Goal: Transaction & Acquisition: Obtain resource

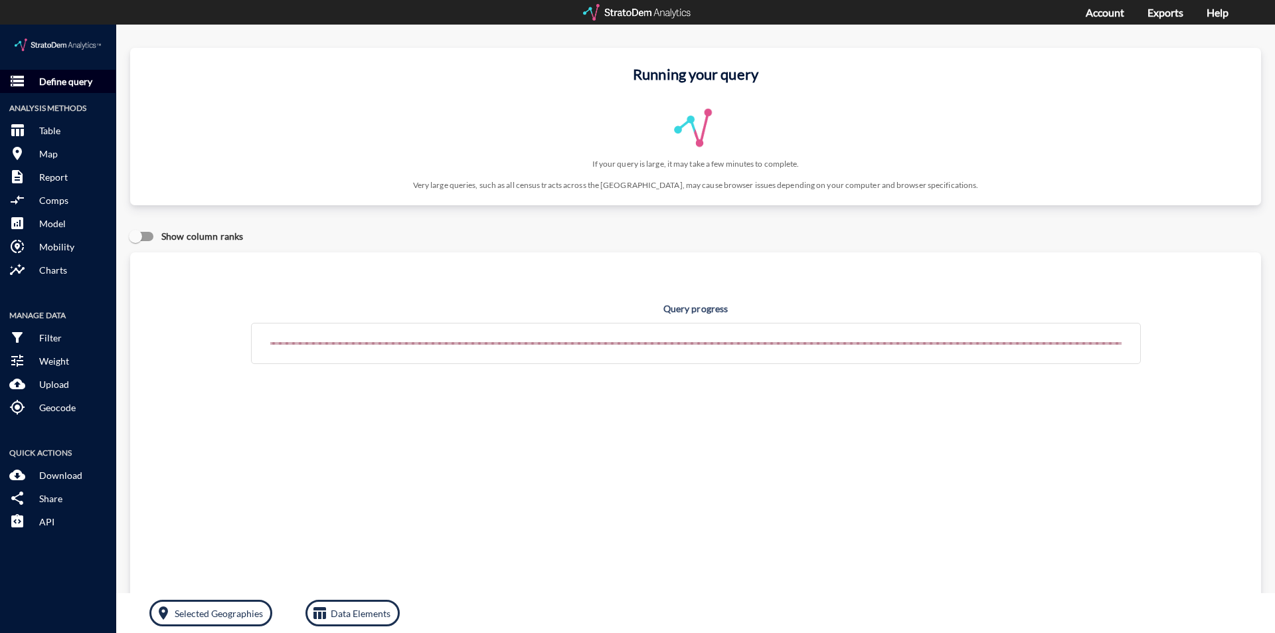
click p "Define query"
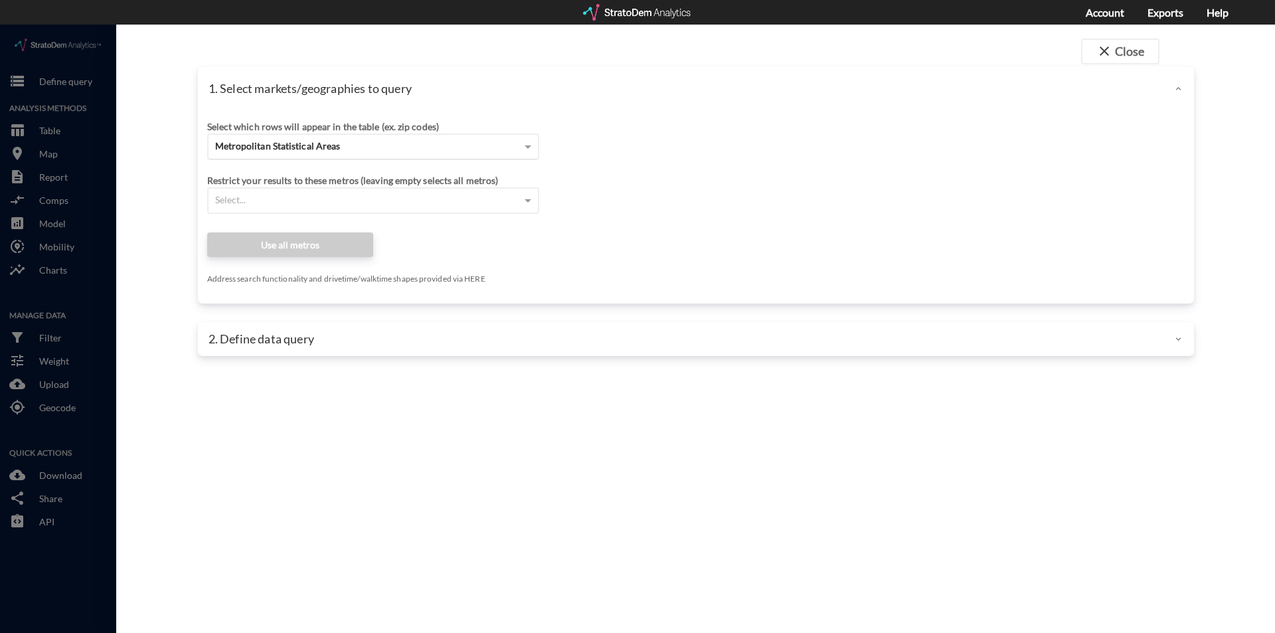
click span "Metropolitan Statistical Areas"
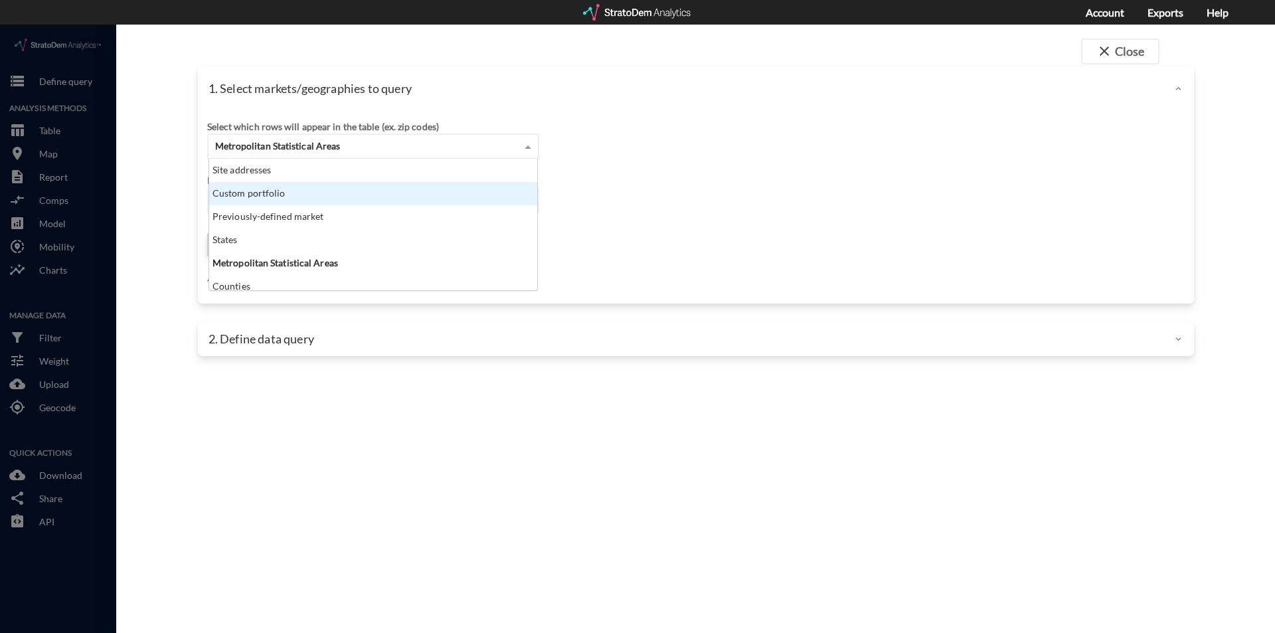
scroll to position [122, 320]
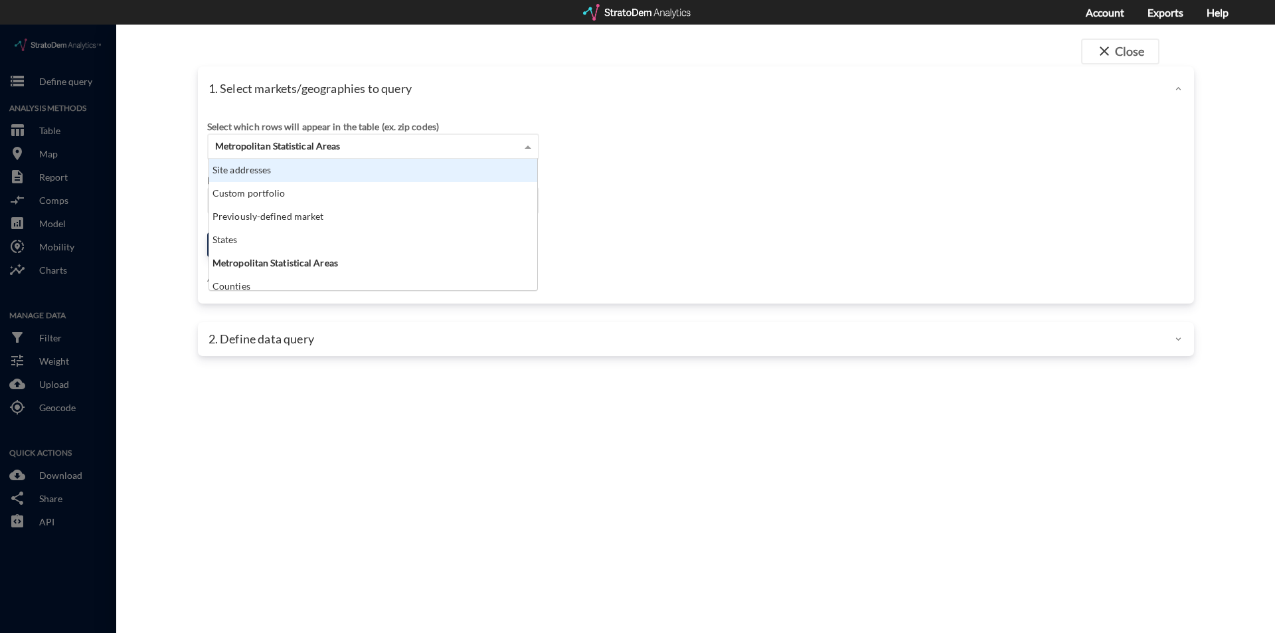
click div "Site addresses"
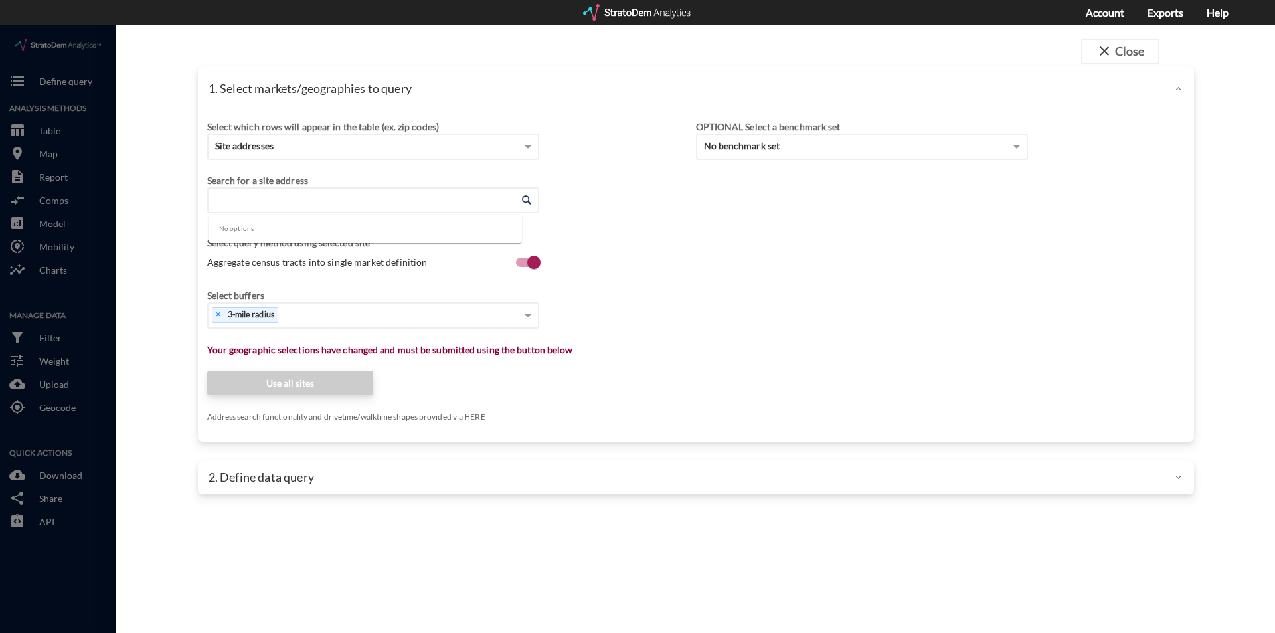
click input "Enter an address"
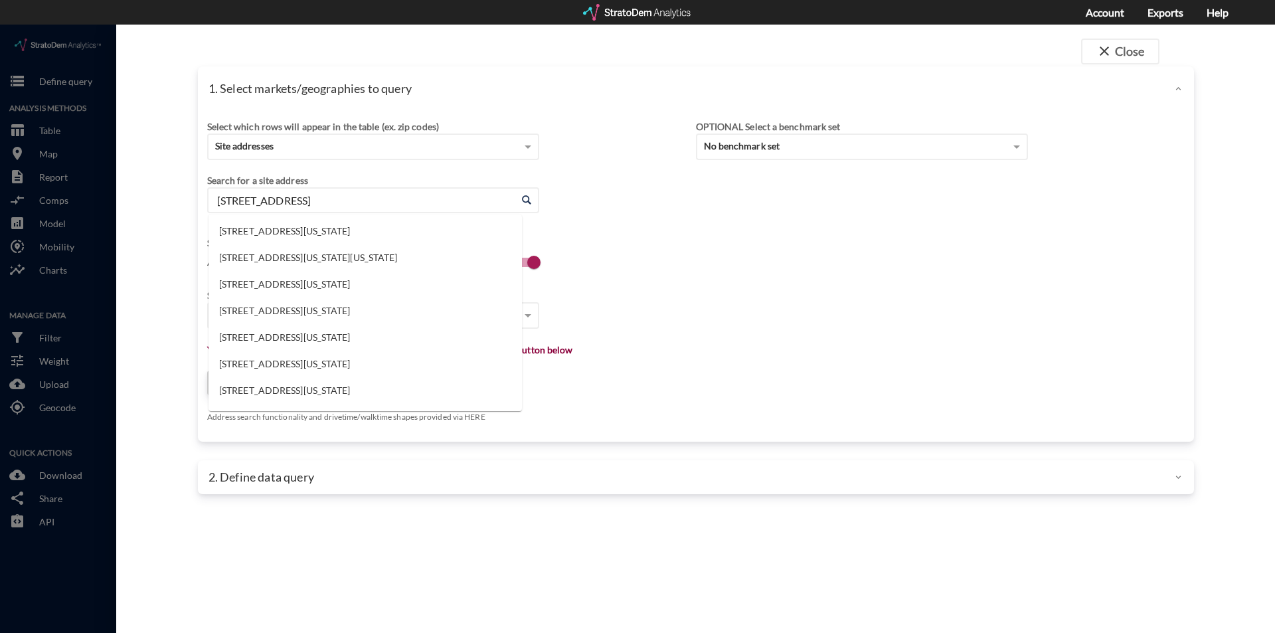
type input "31 pearl street"
click input "Enter an address"
click li "21 Pearl St, Port Chester, New York"
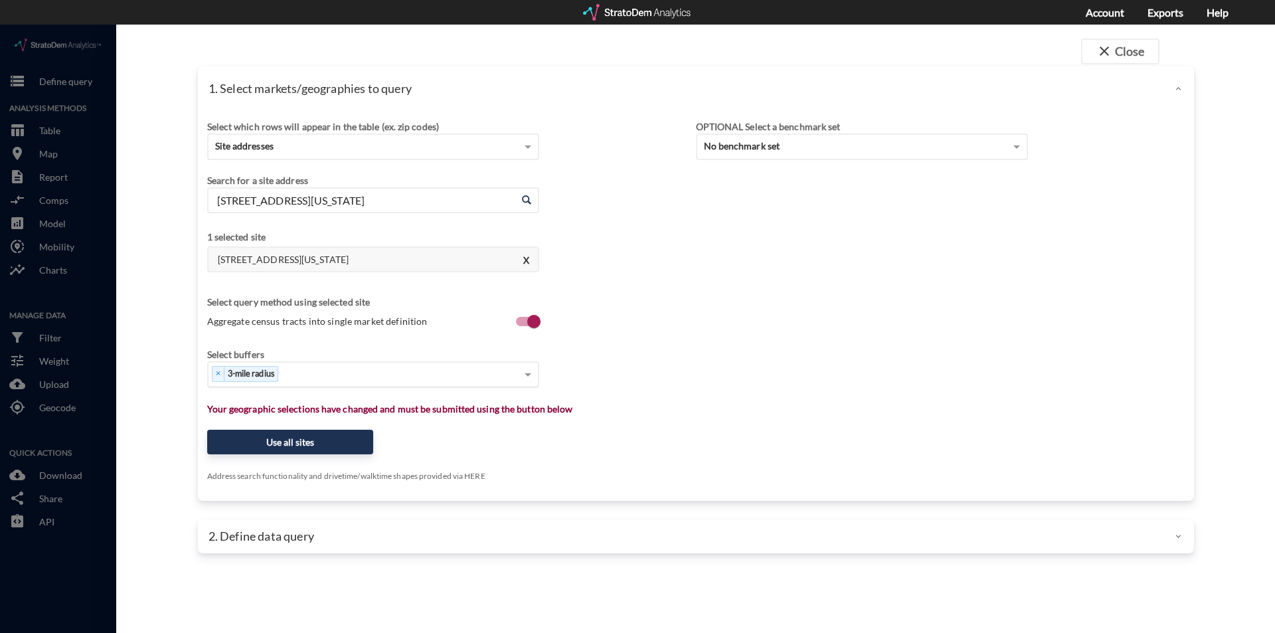
type input "21 Pearl St, Port Chester, New York"
click div "× 3-mile radius"
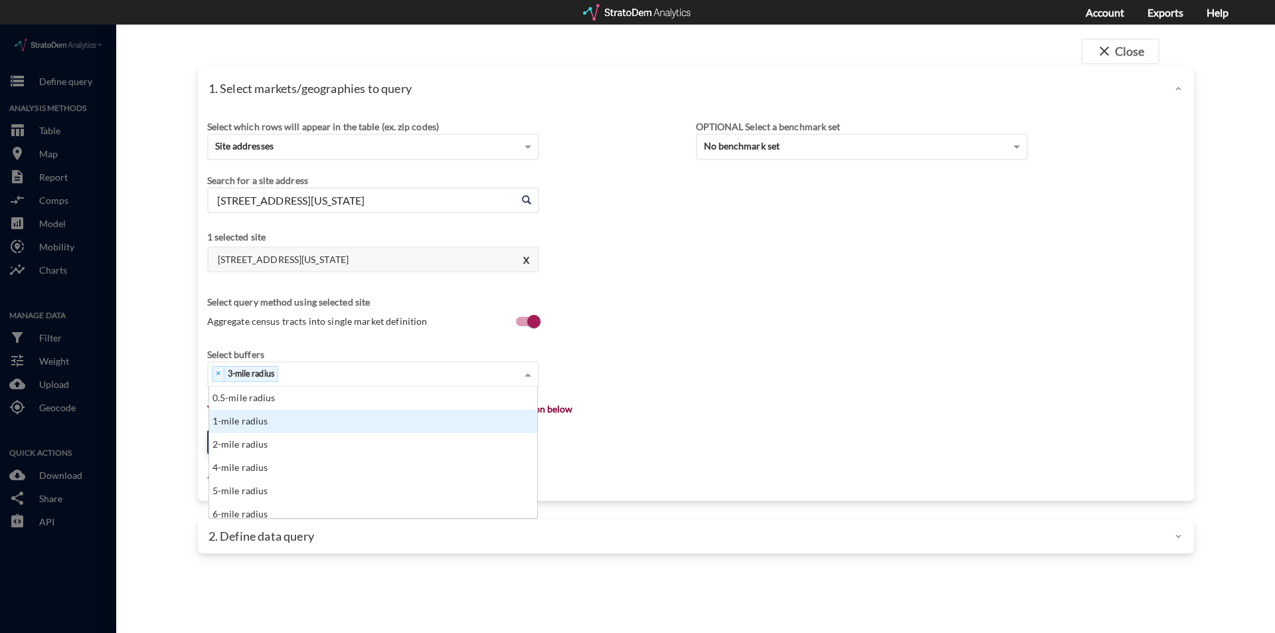
click div "1-mile radius"
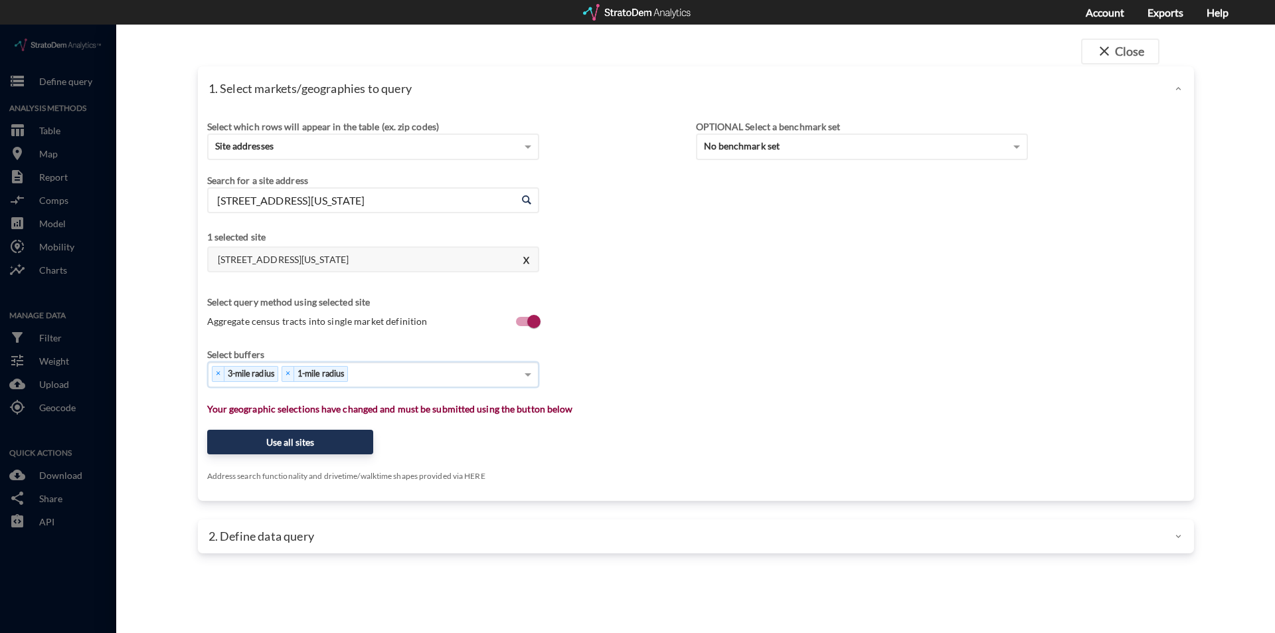
type input "5"
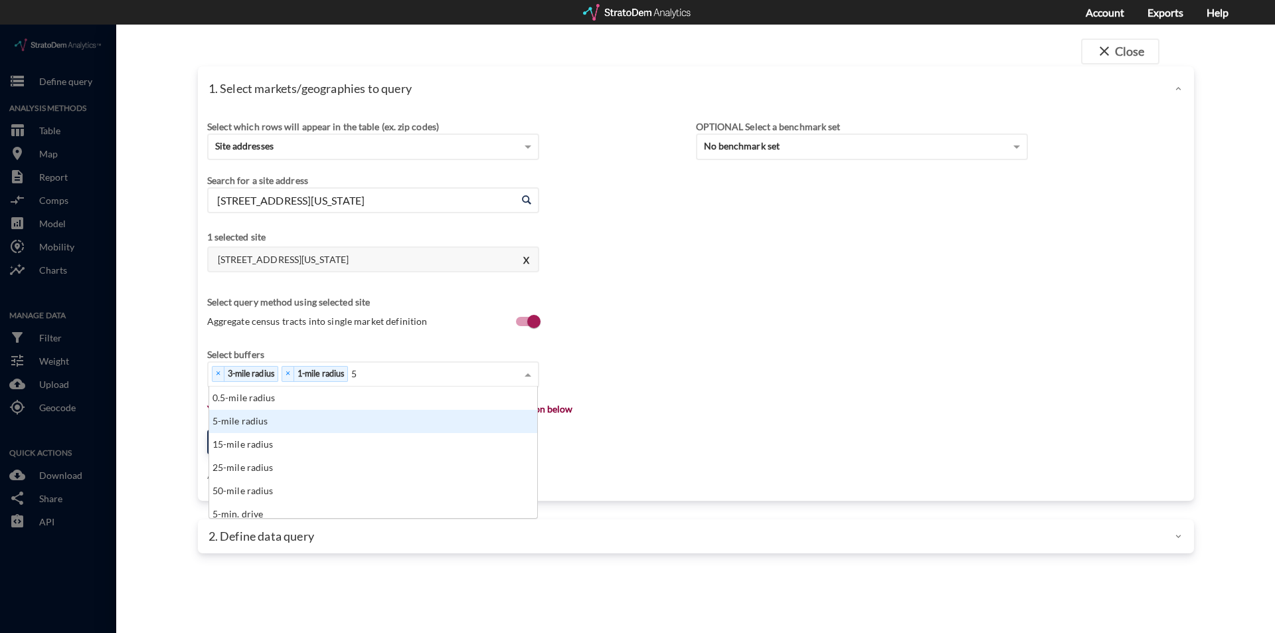
click div "5-mile radius"
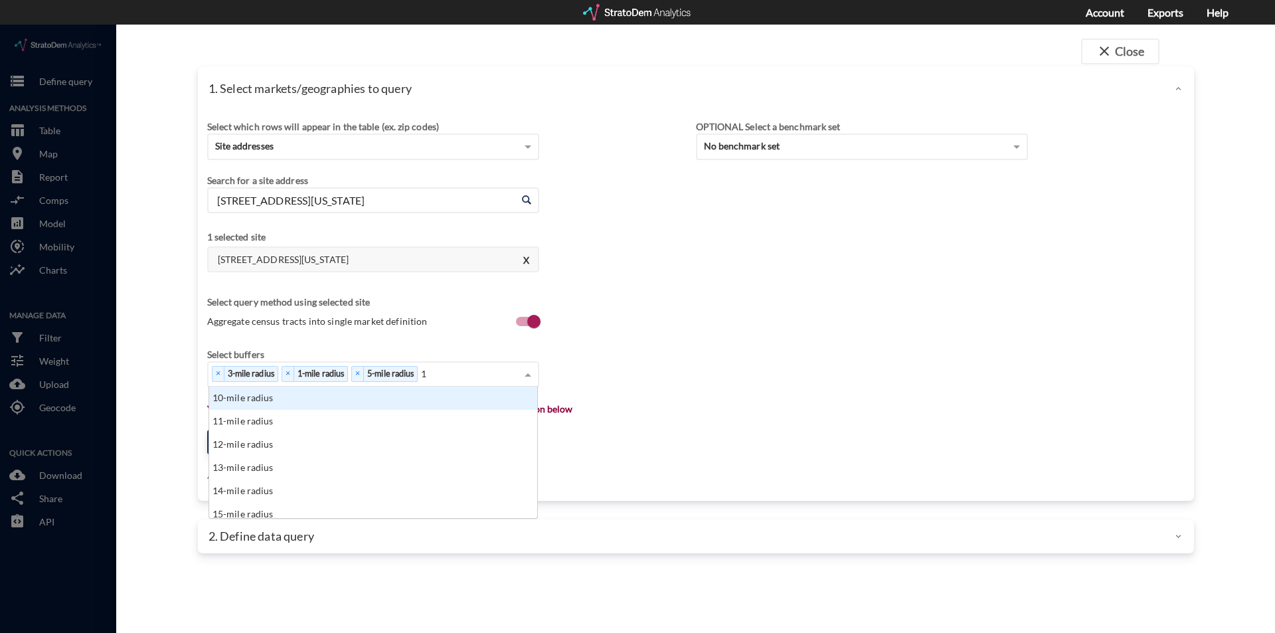
type input "10"
click div "10-mile radius"
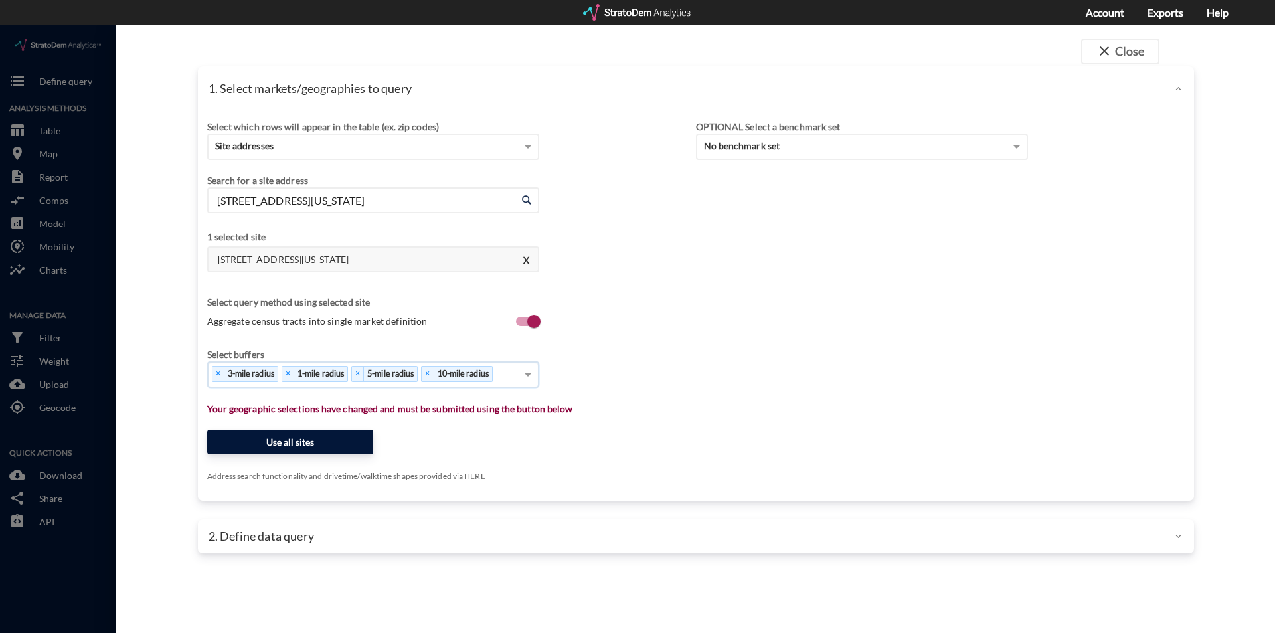
click button "Use all sites"
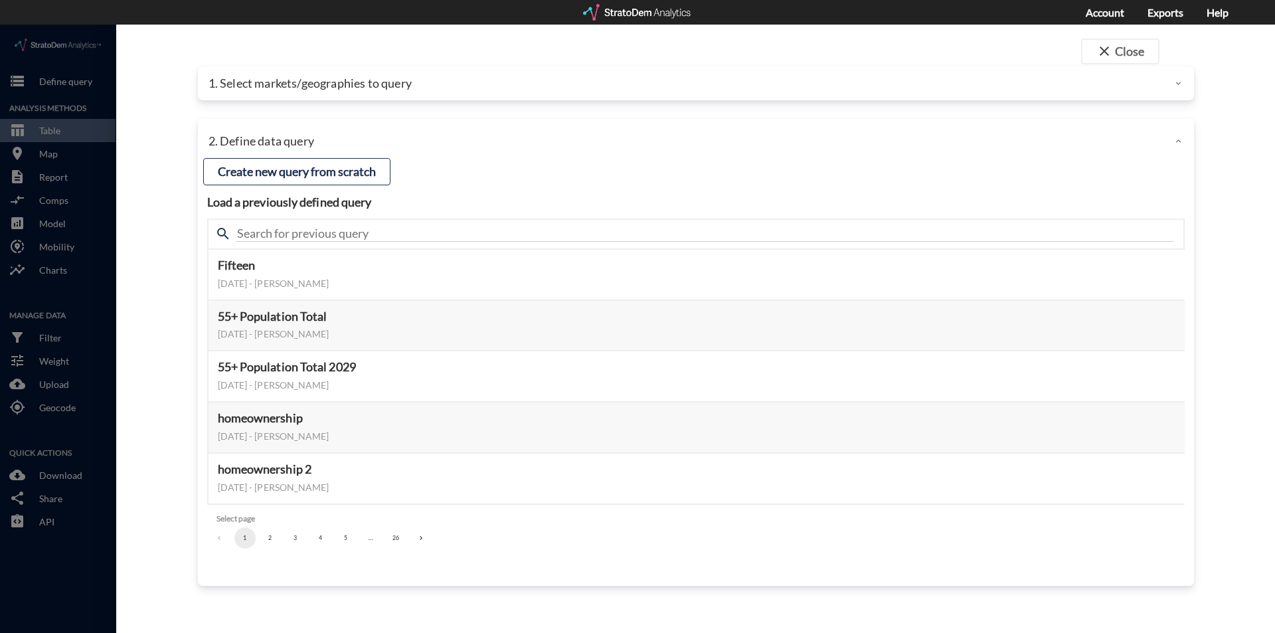
click div "search"
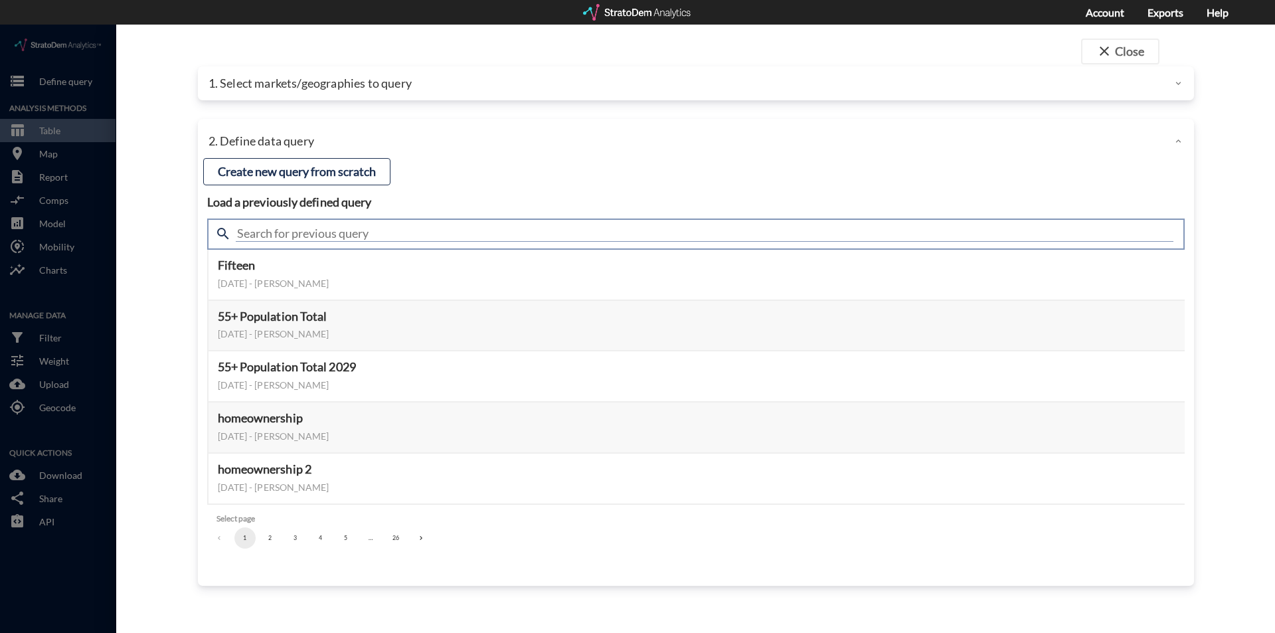
click input "text"
type input "metA"
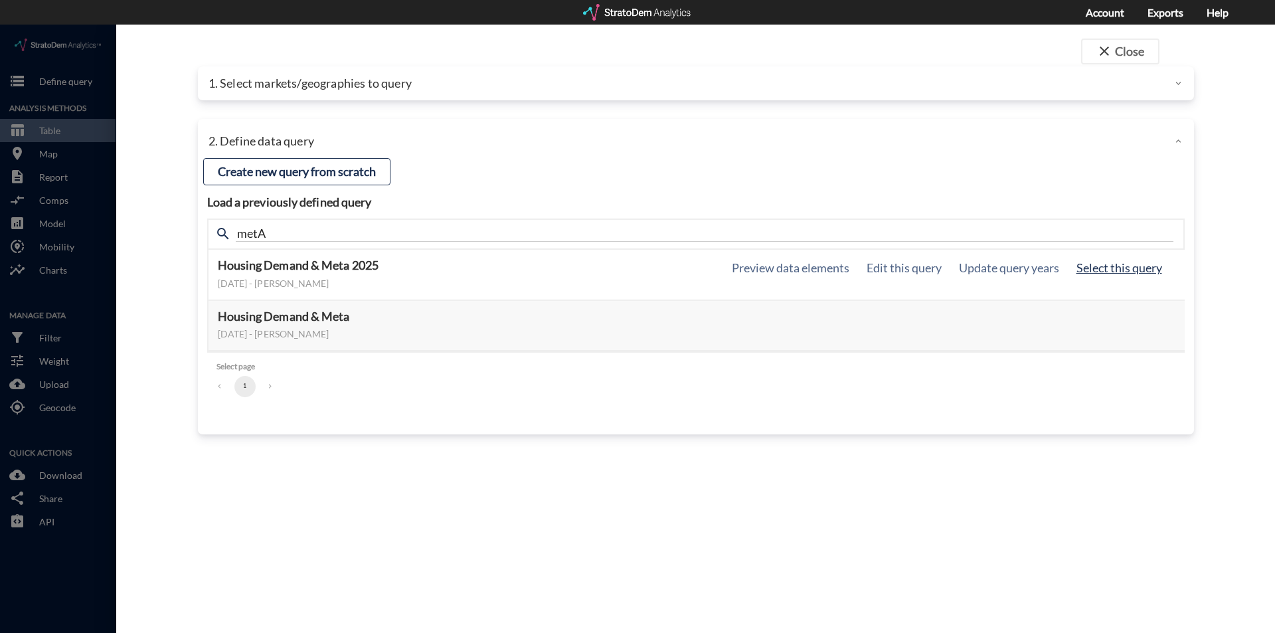
click button "Select this query"
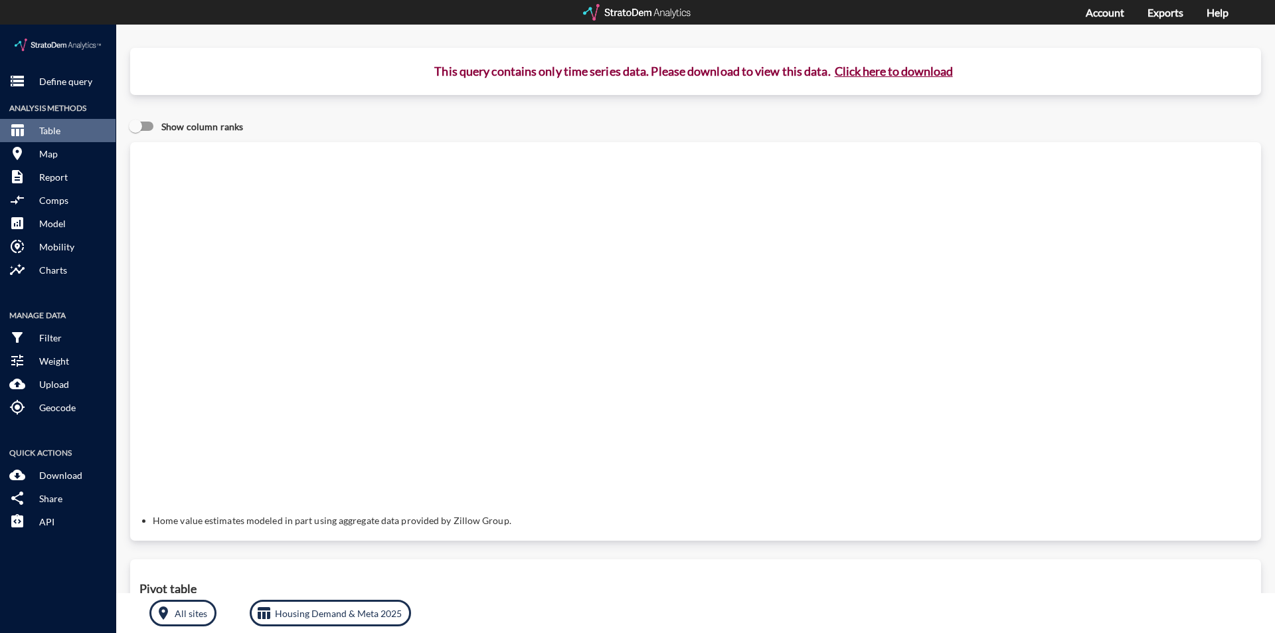
click button "Click here to download"
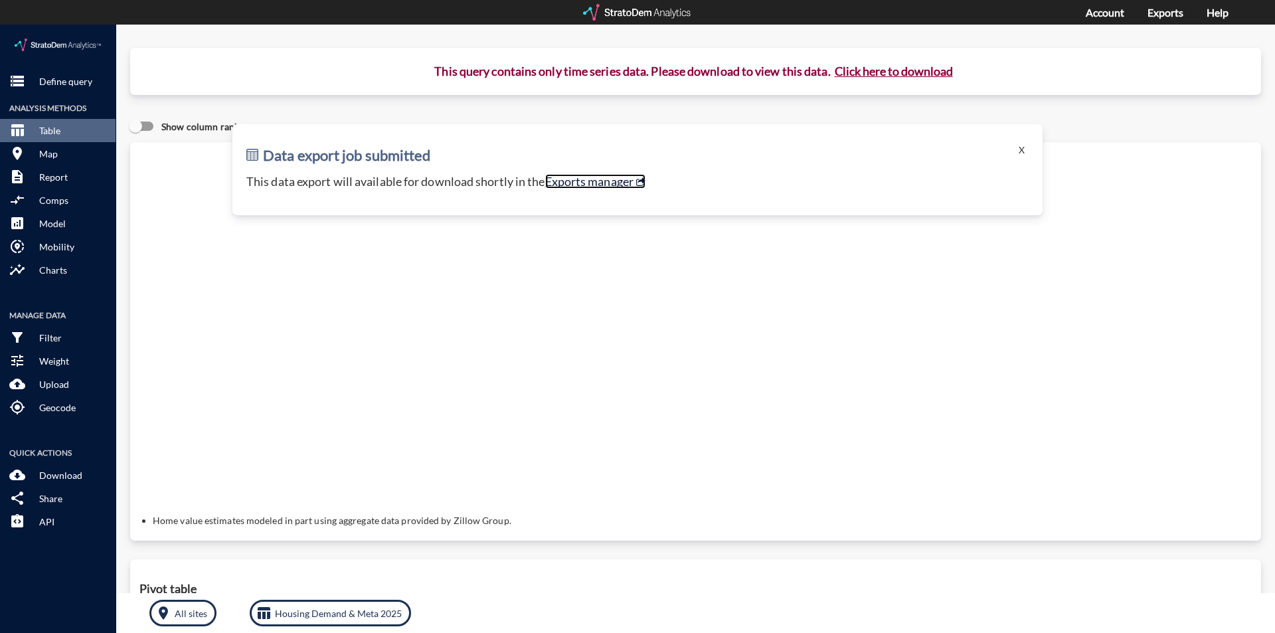
click link "Exports manager"
click p "Define query"
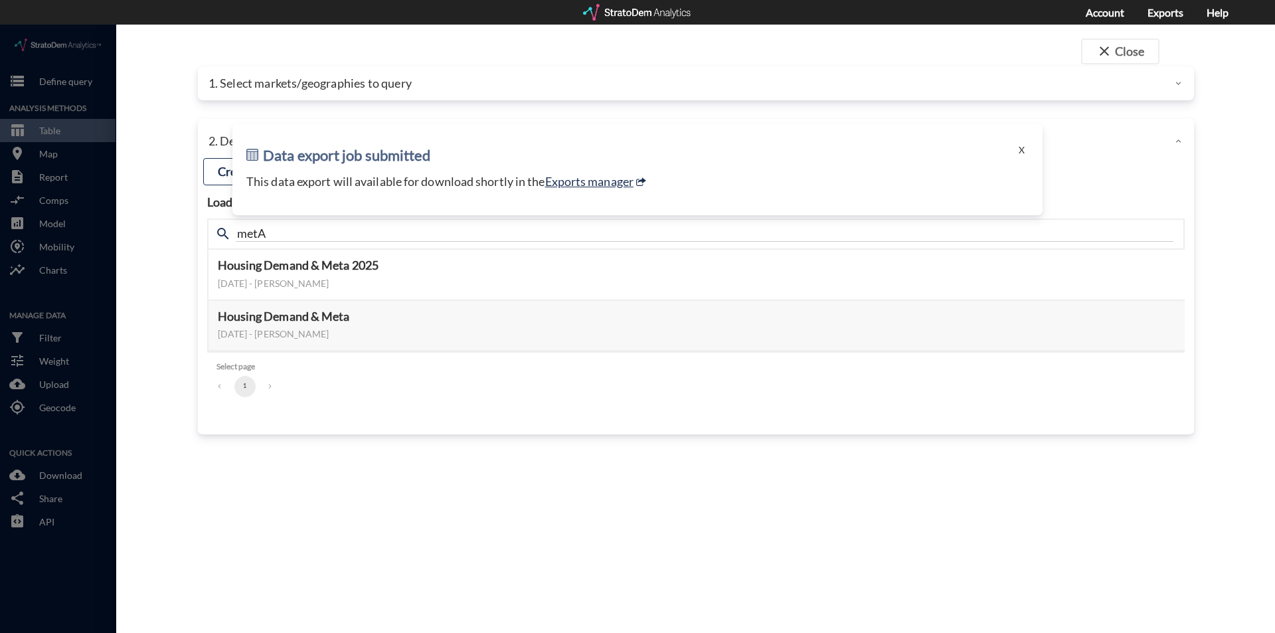
click div "1. Select markets/geographies to query"
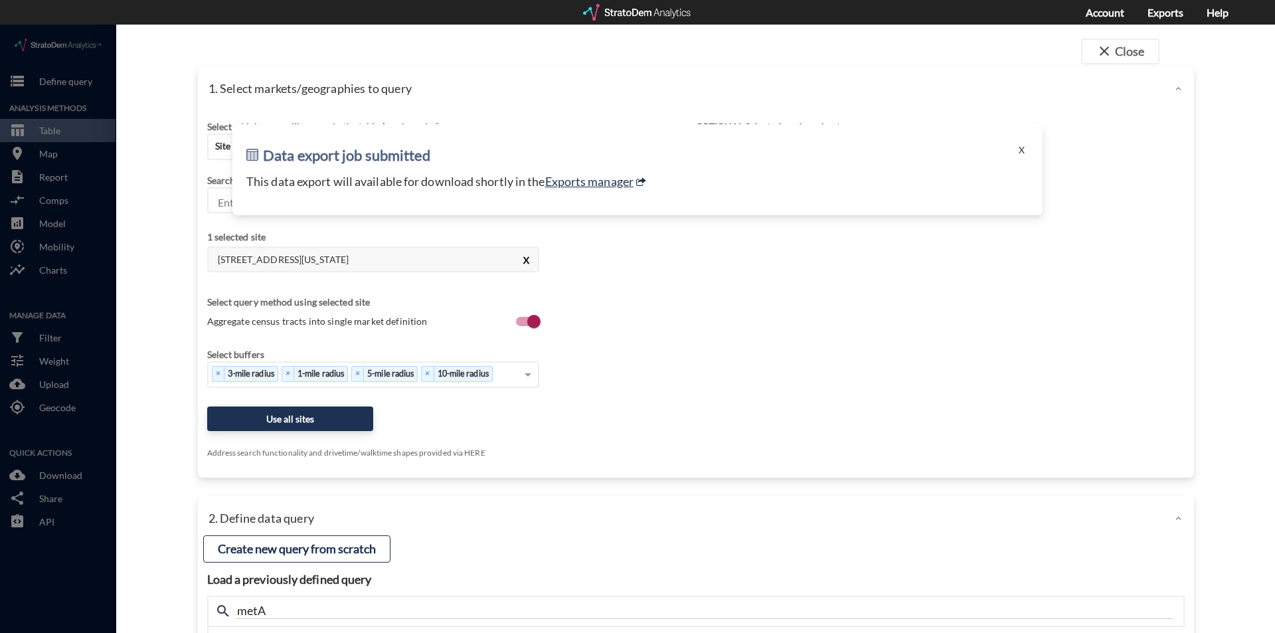
click button "X"
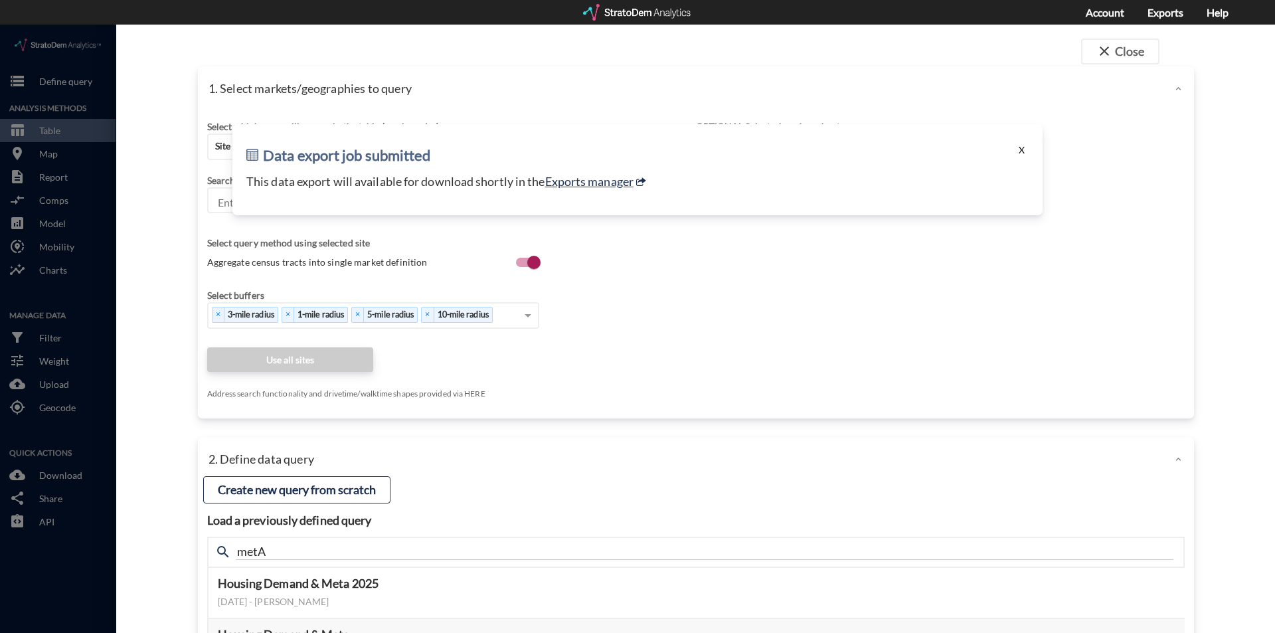
click button "X"
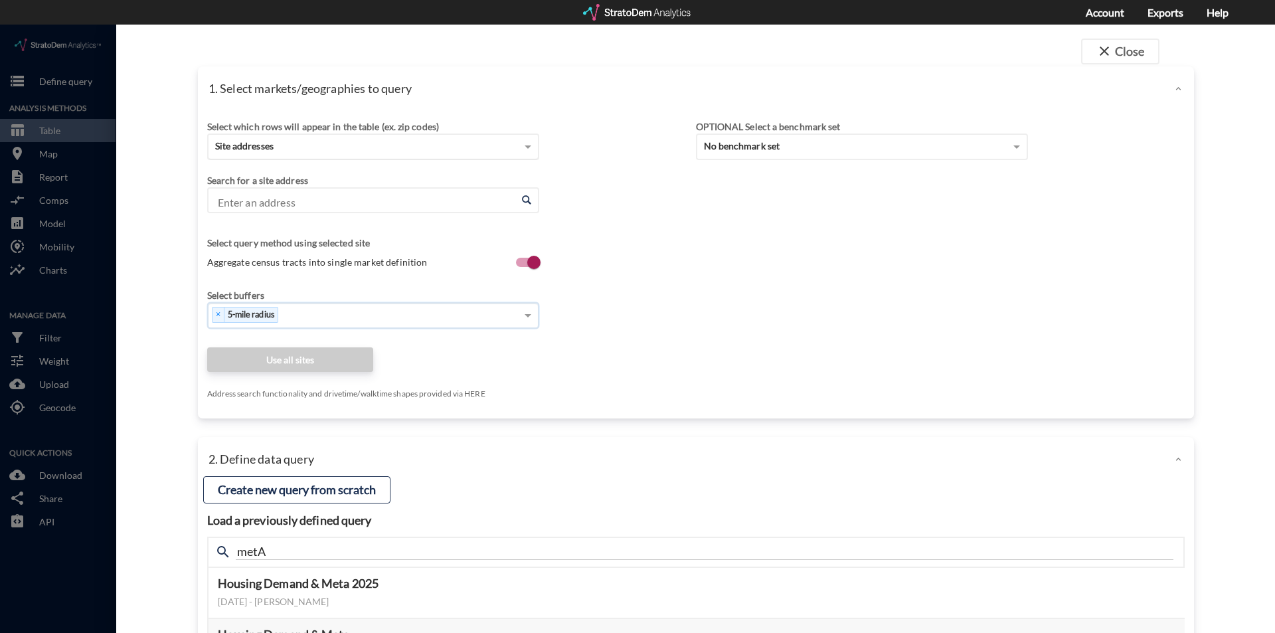
click div "Site addresses"
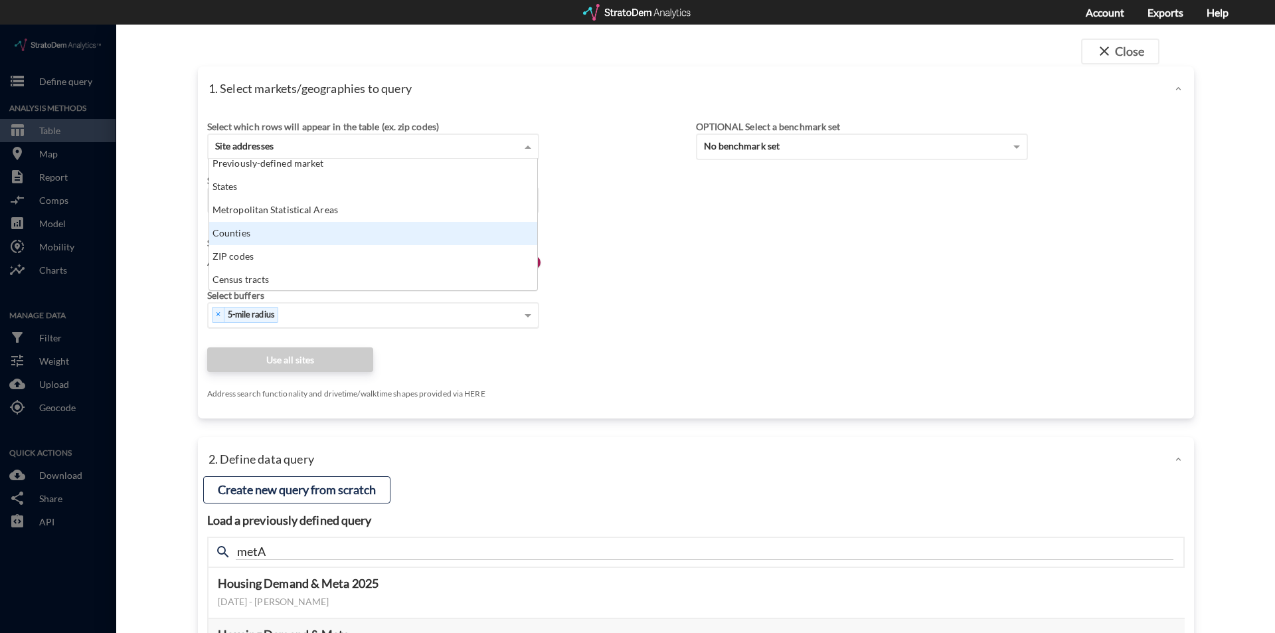
scroll to position [0, 0]
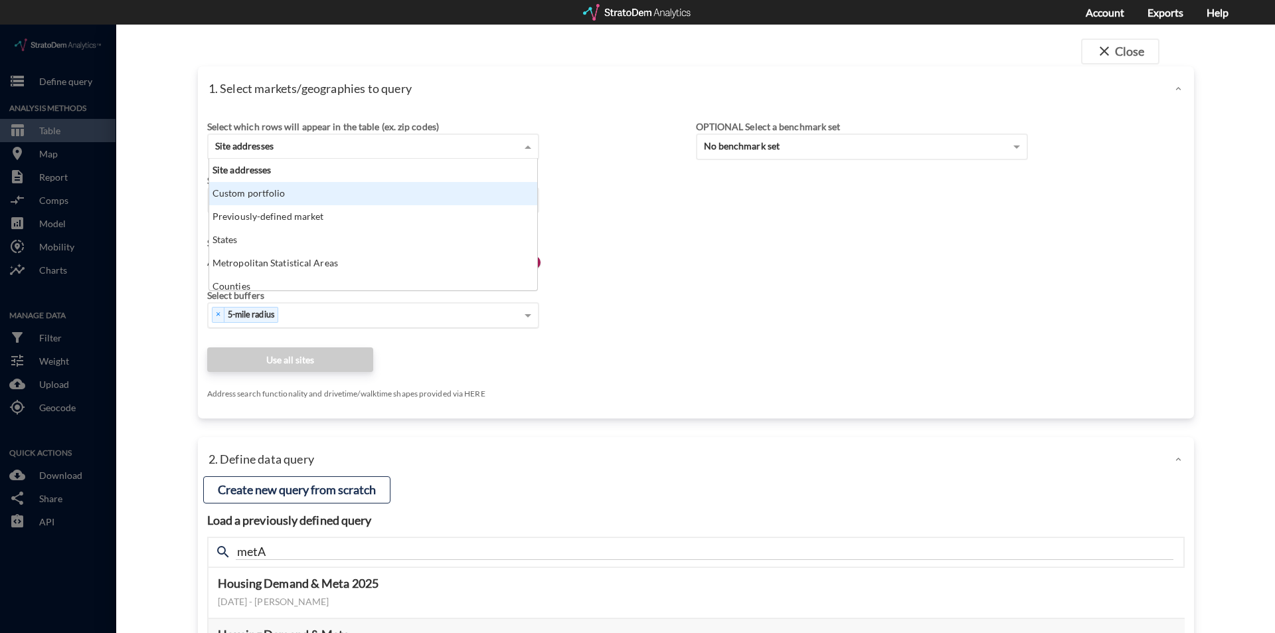
click div "Custom portfolio"
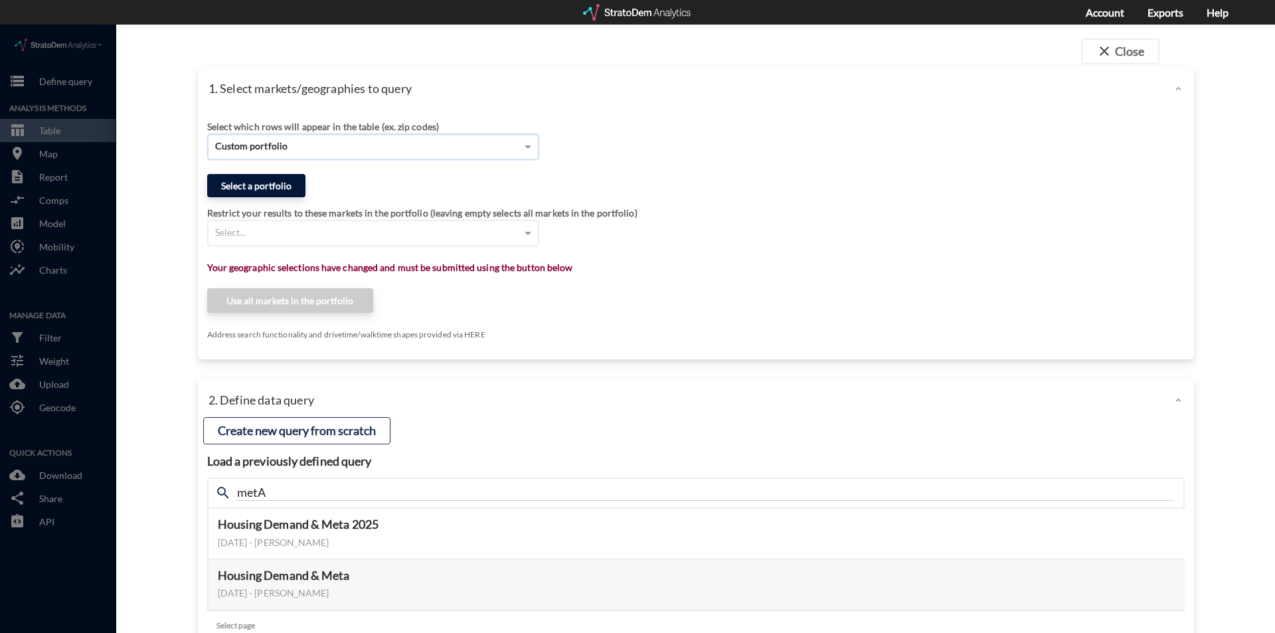
click button "Select a portfolio"
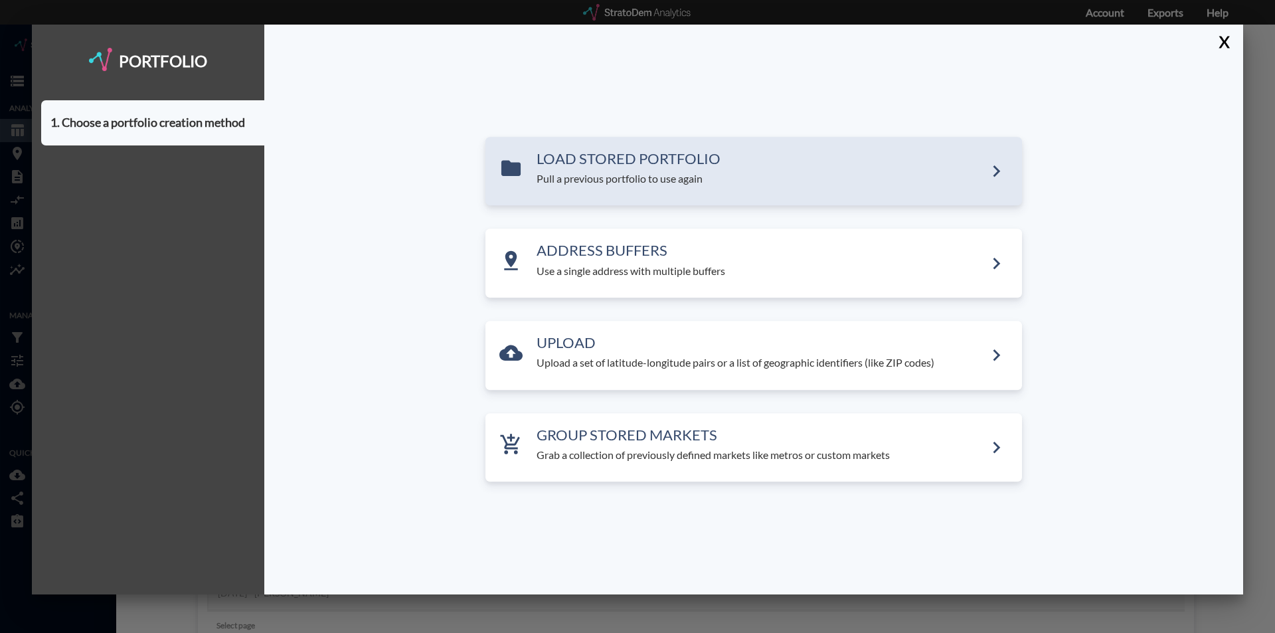
click at [983, 174] on p "Pull a previous portfolio to use again" at bounding box center [761, 178] width 448 height 15
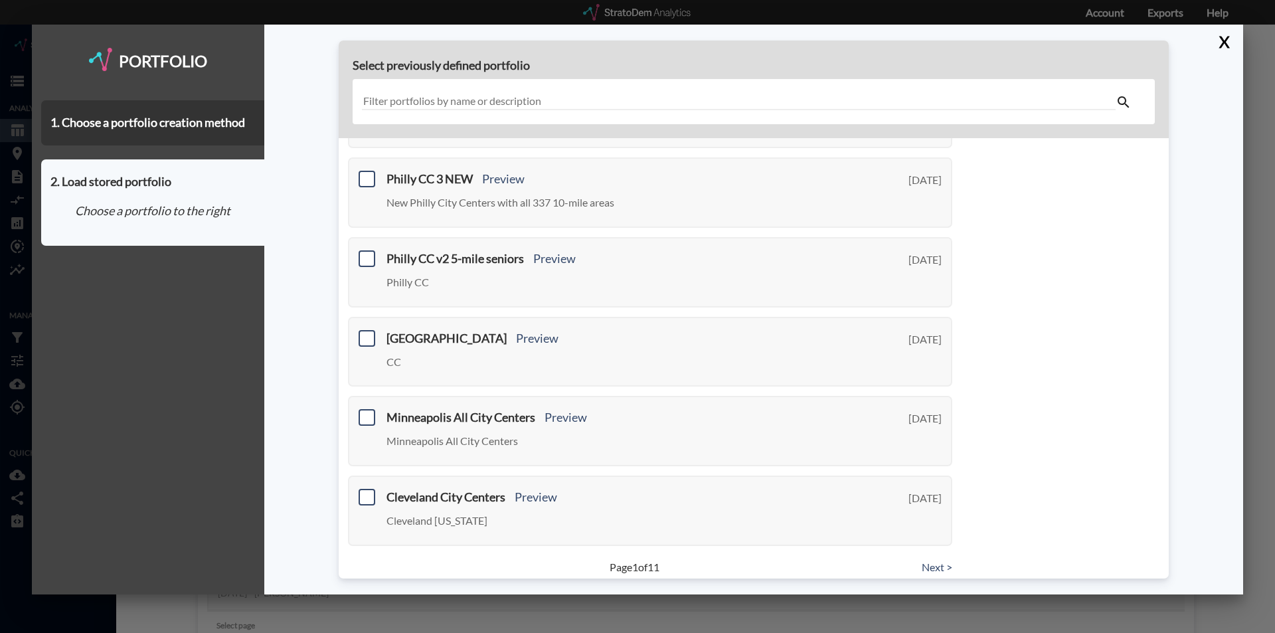
scroll to position [431, 0]
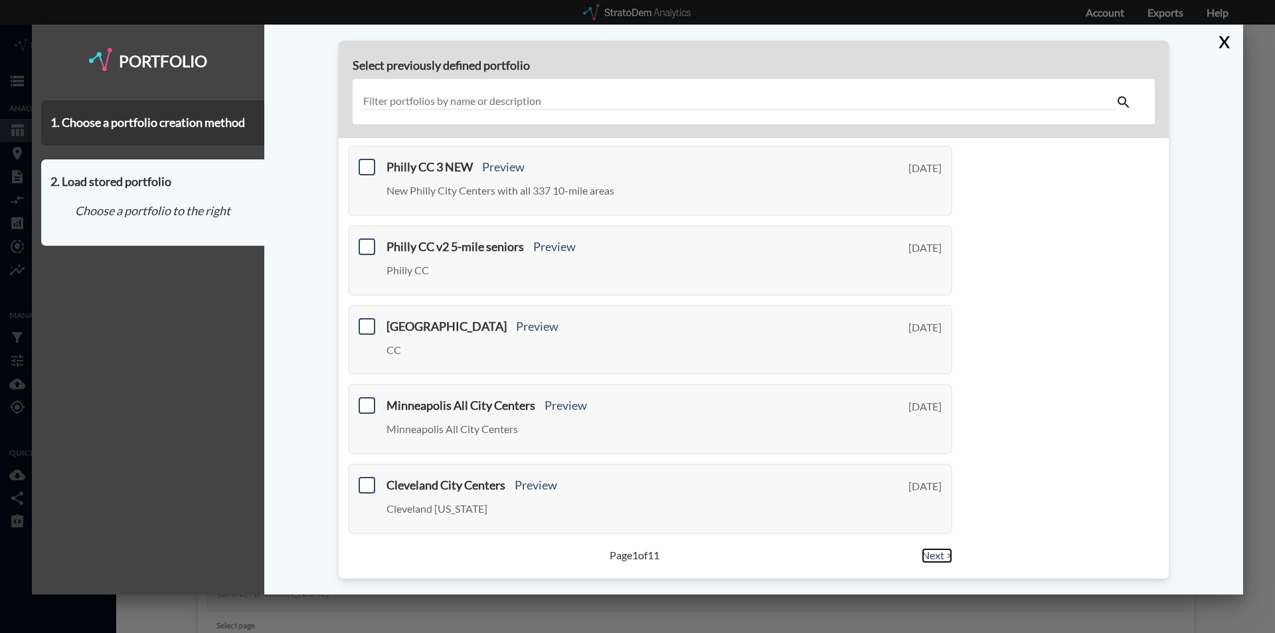
click at [926, 551] on link "Next >" at bounding box center [937, 555] width 31 height 15
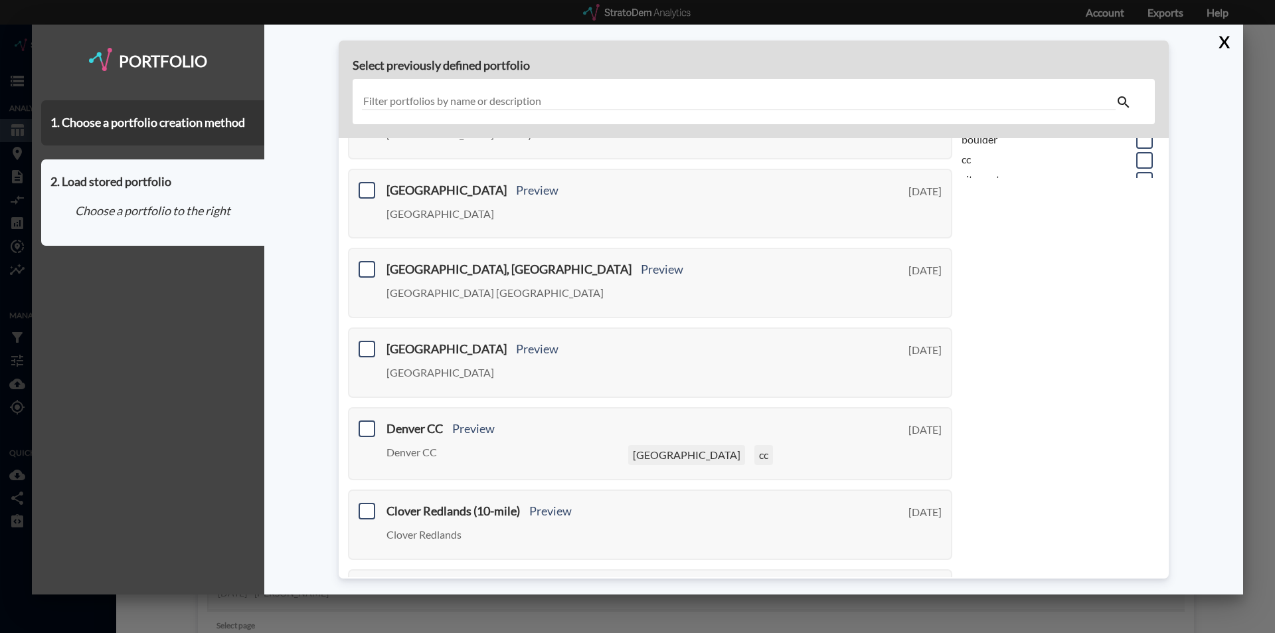
scroll to position [441, 0]
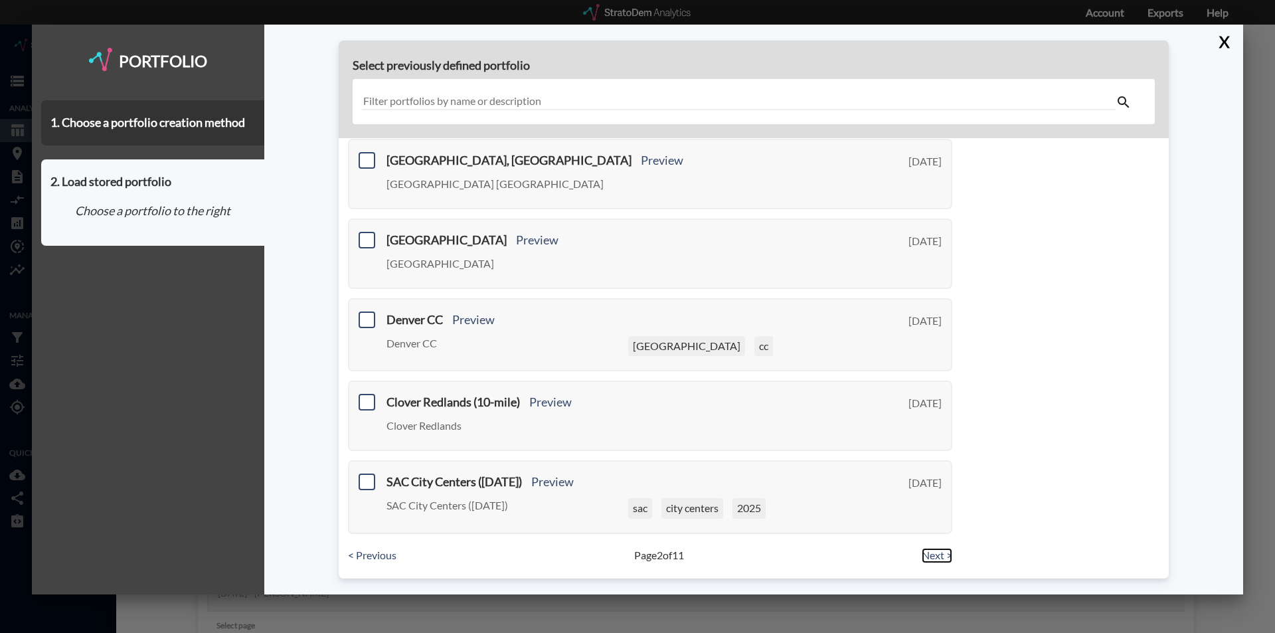
click at [925, 552] on link "Next >" at bounding box center [937, 555] width 31 height 15
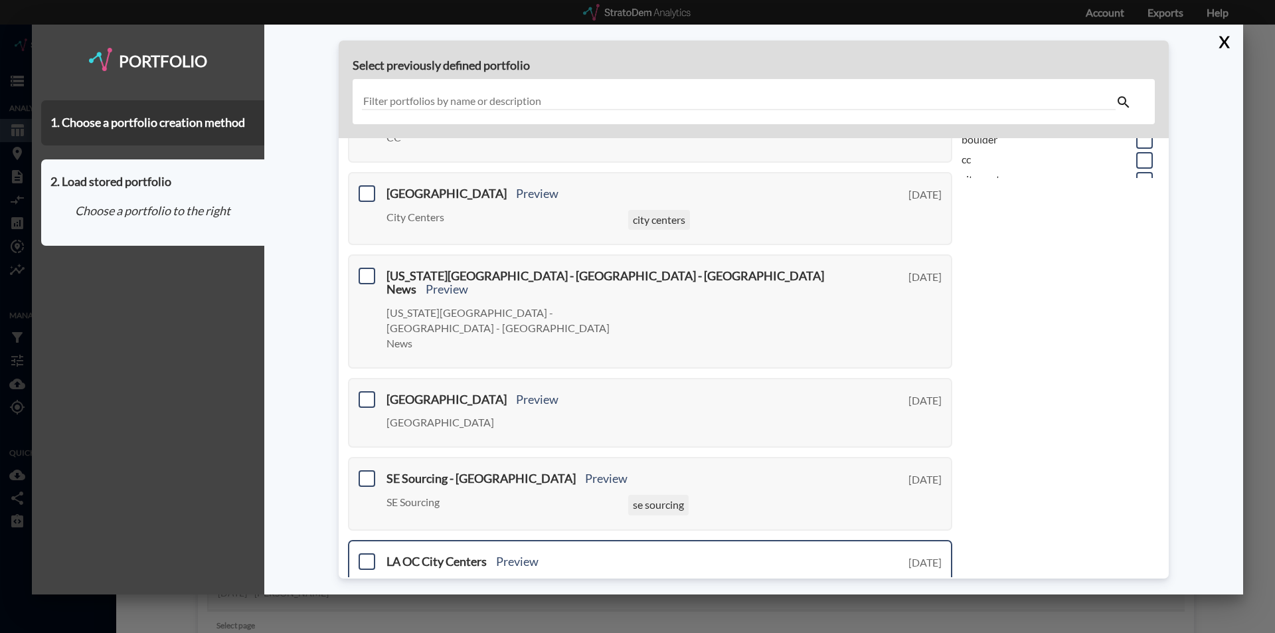
scroll to position [473, 0]
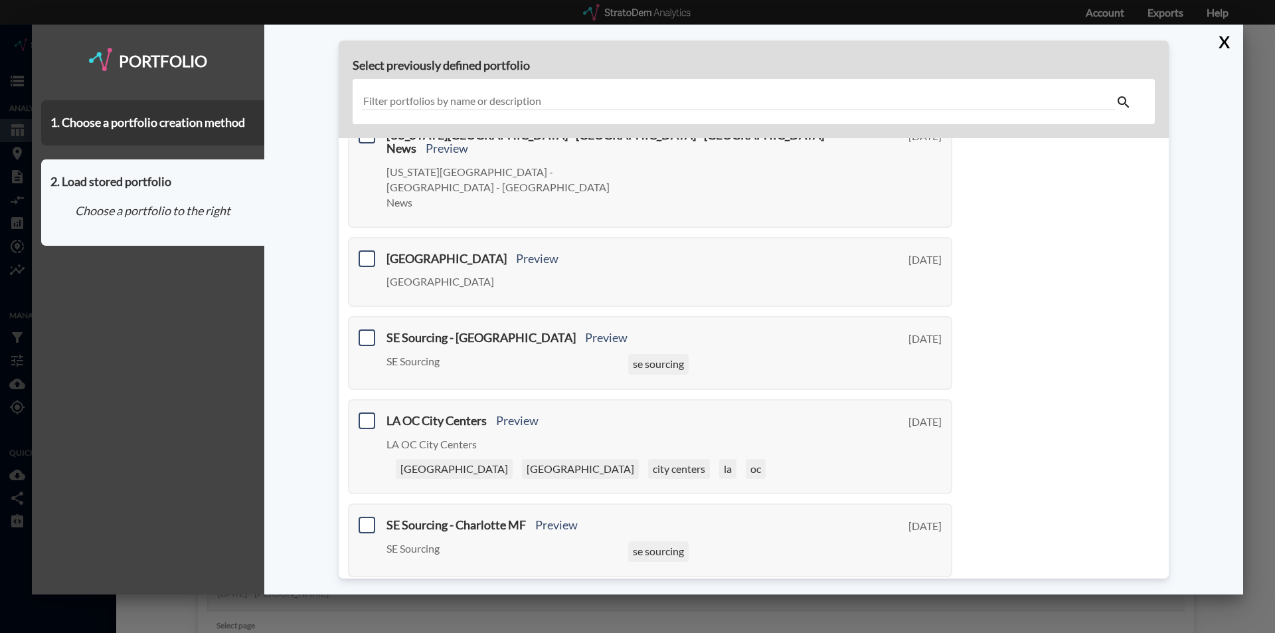
click at [928, 591] on link "Next >" at bounding box center [937, 598] width 31 height 15
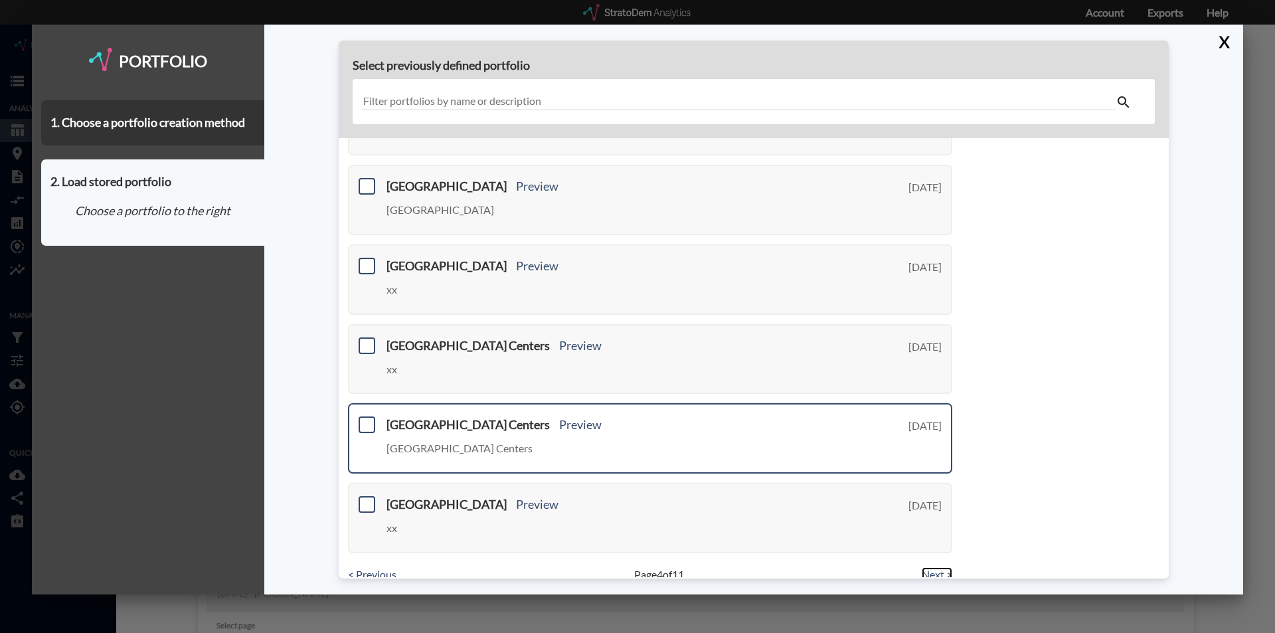
scroll to position [441, 0]
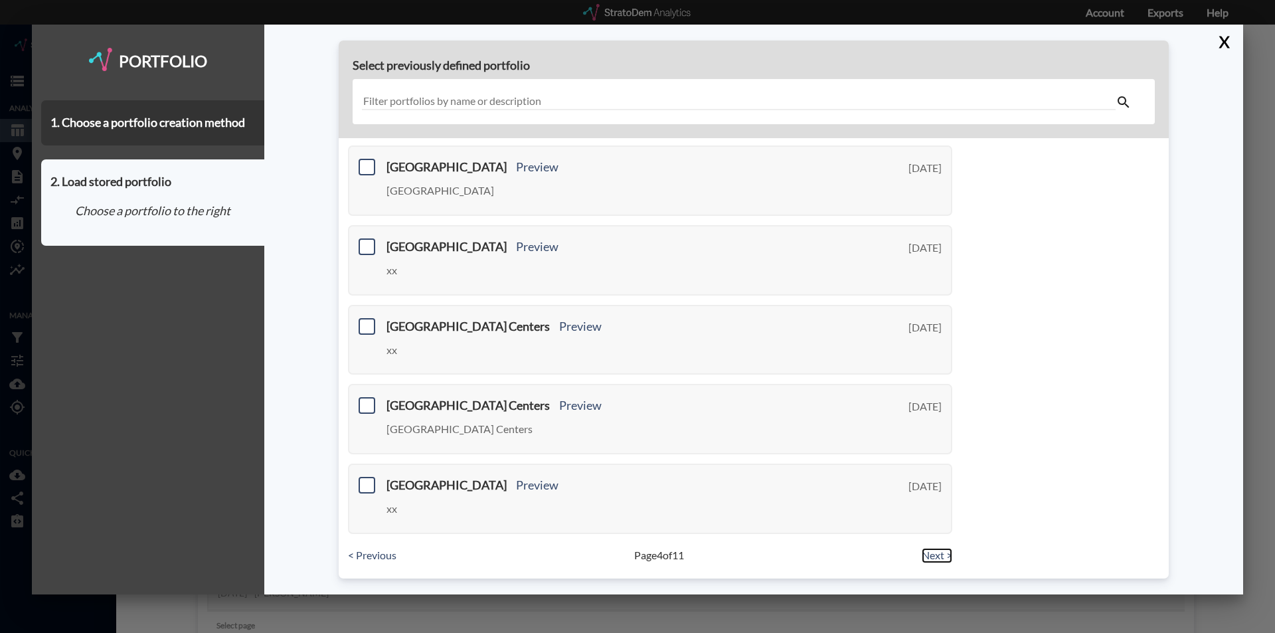
click at [928, 553] on link "Next >" at bounding box center [937, 555] width 31 height 15
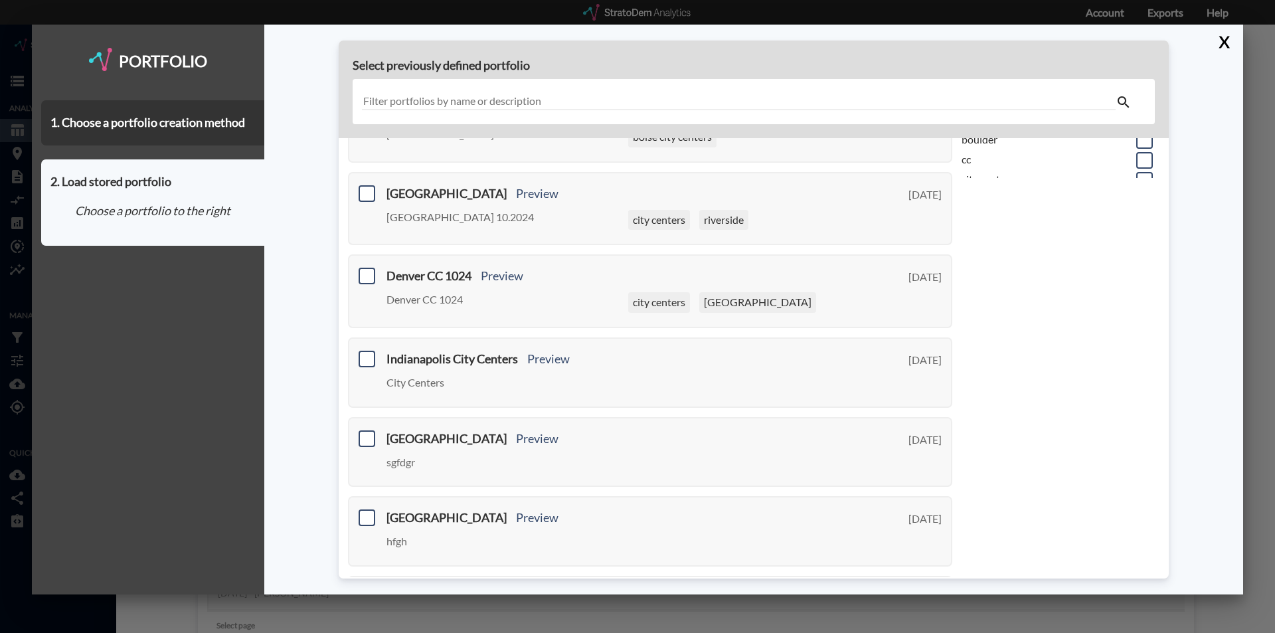
scroll to position [444, 0]
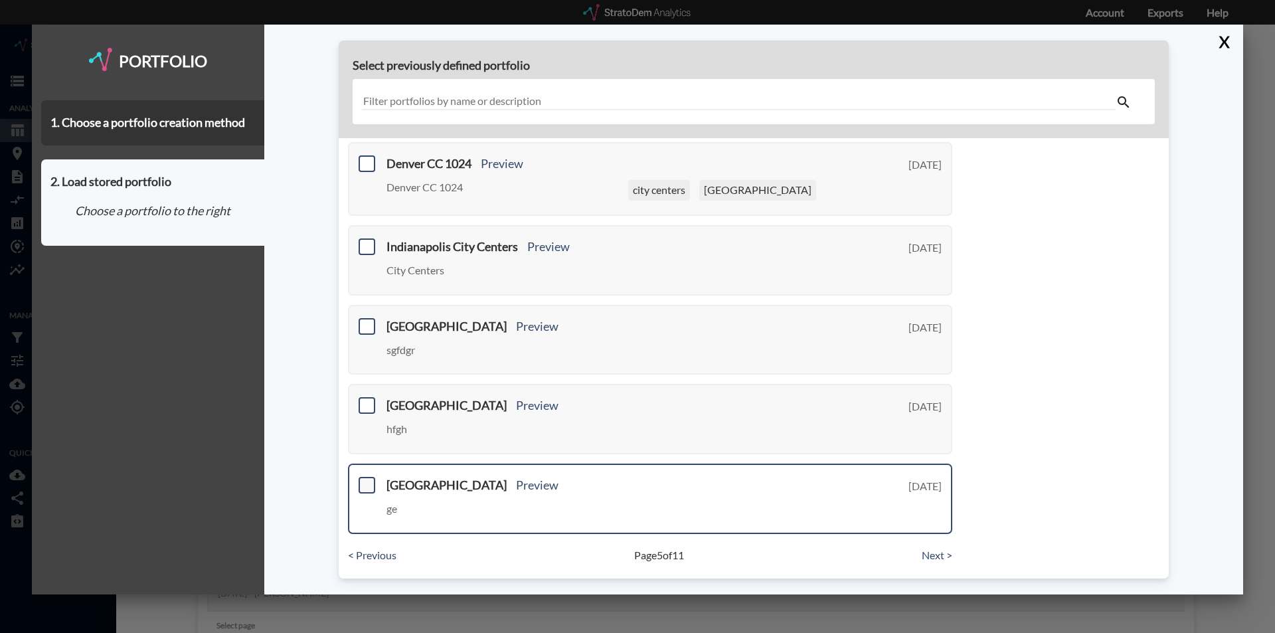
click at [371, 486] on span at bounding box center [367, 485] width 17 height 17
click at [365, 480] on input "checkbox" at bounding box center [365, 480] width 0 height 0
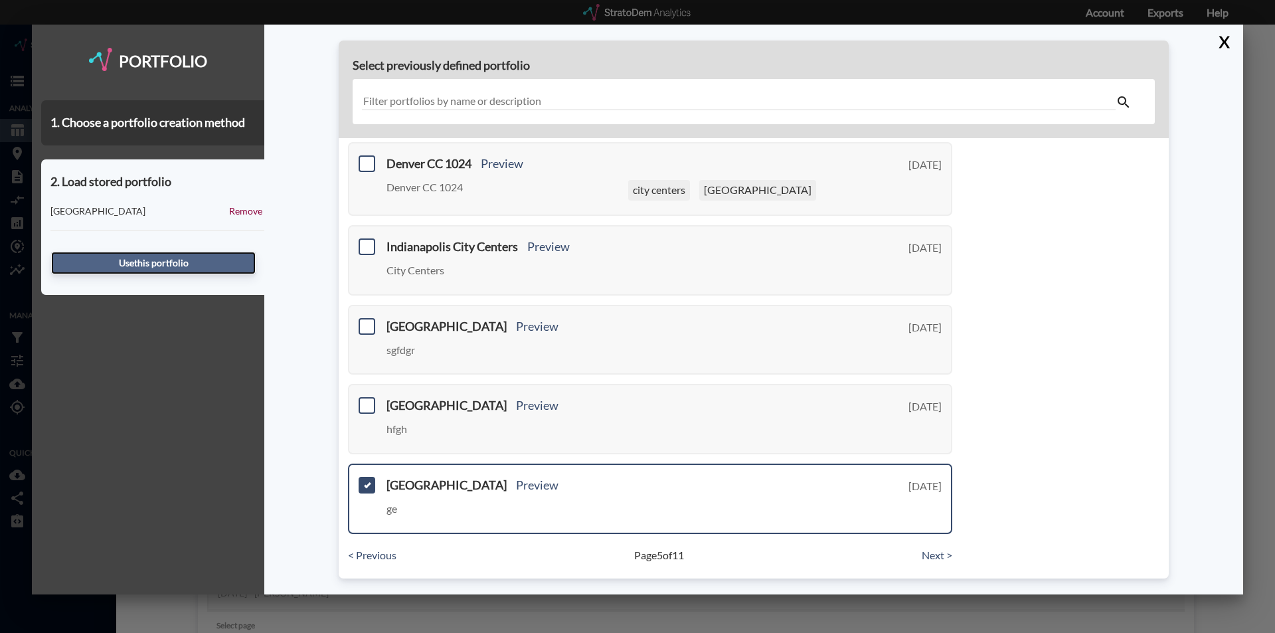
click at [100, 265] on button "Use this portfolio" at bounding box center [153, 263] width 205 height 23
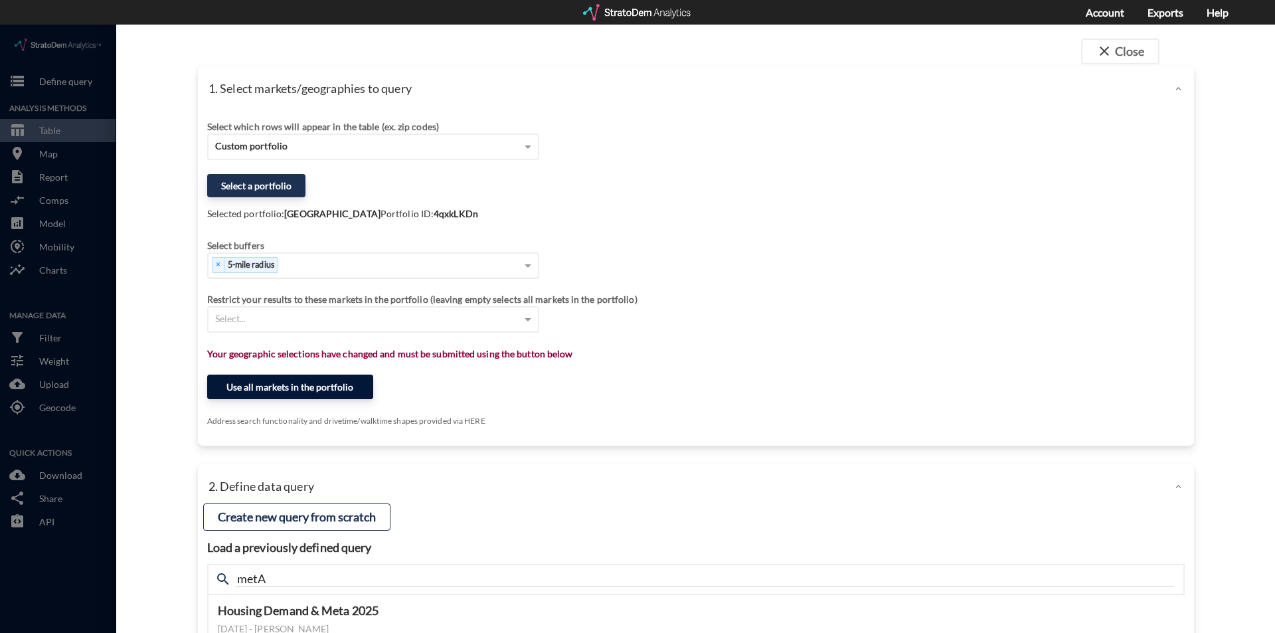
click button "Use all markets in the portfolio"
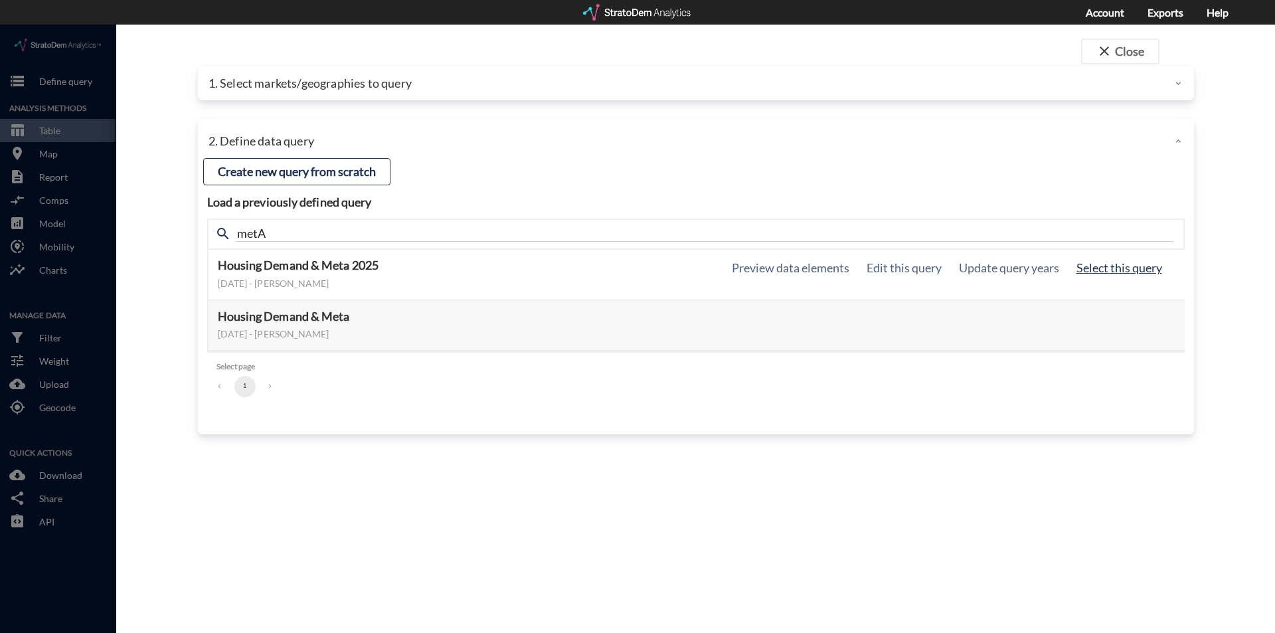
click button "Select this query"
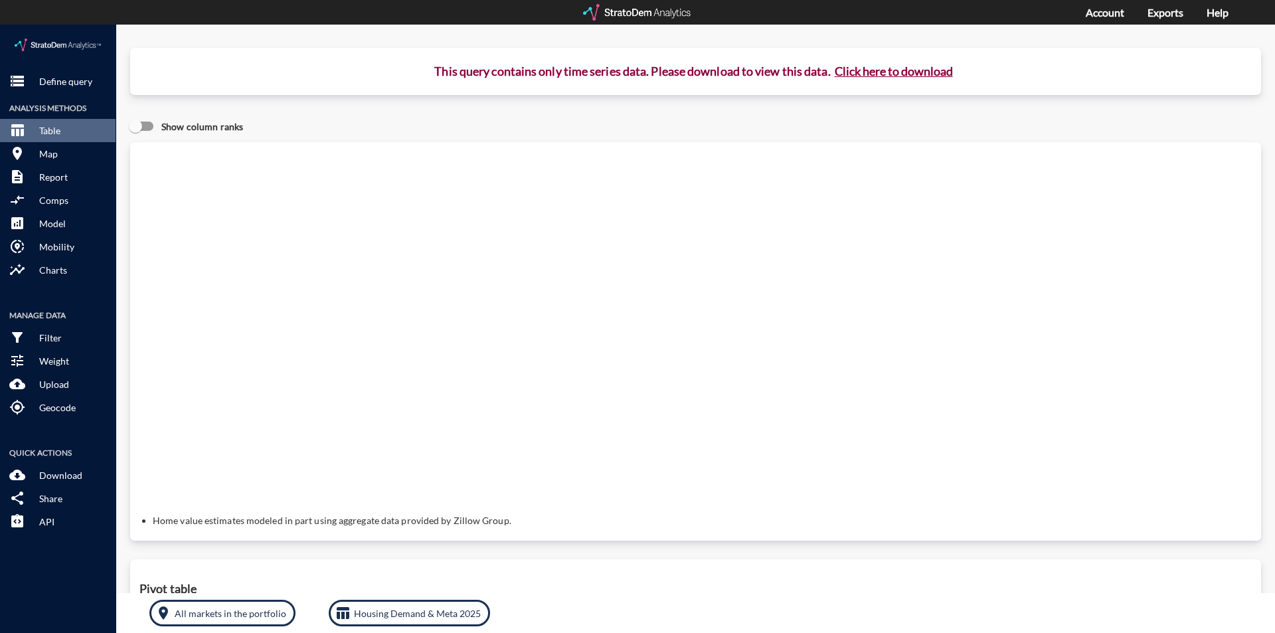
click button "Click here to download"
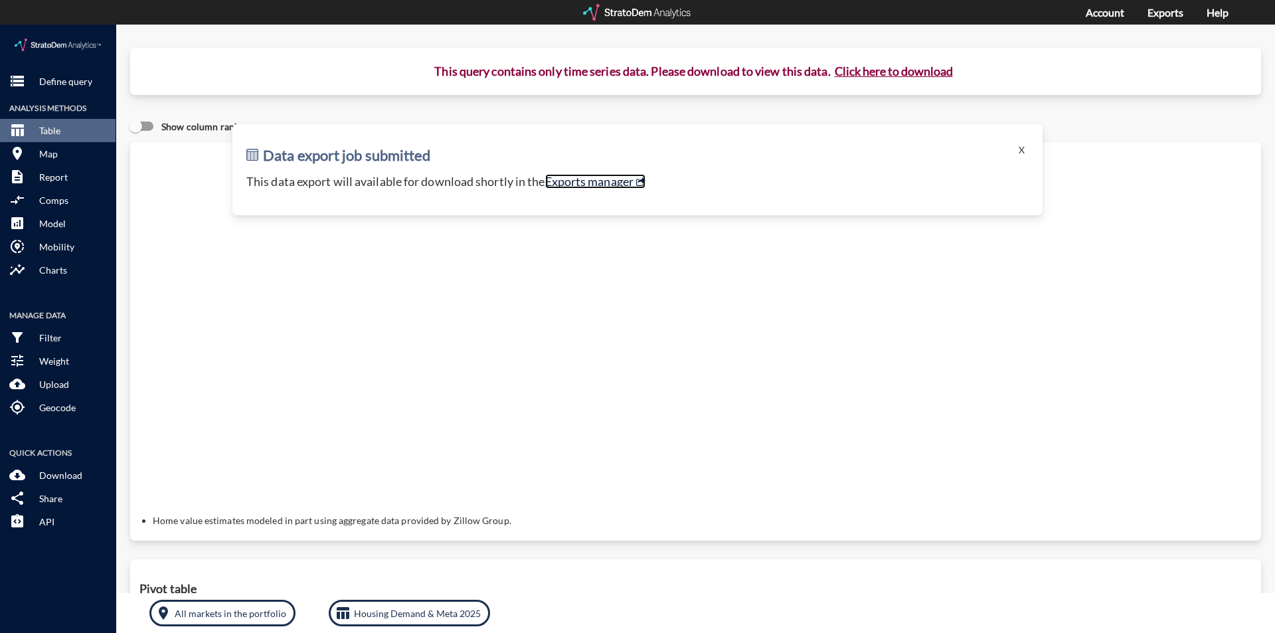
click link "Exports manager"
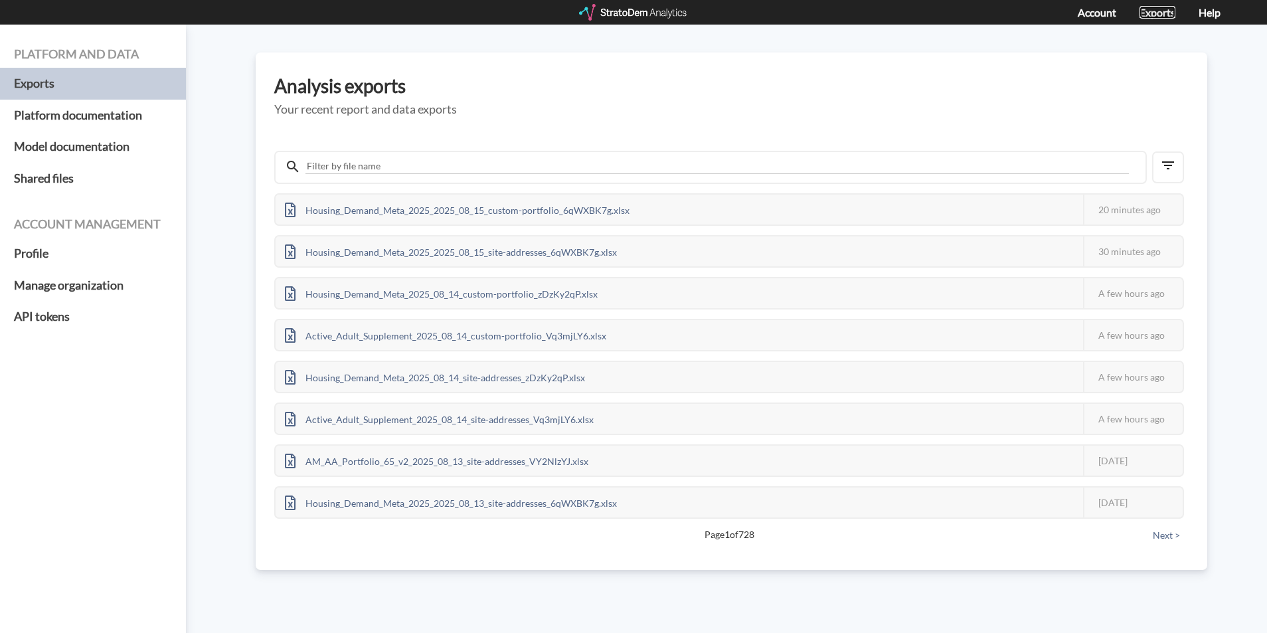
click at [1144, 8] on link "Exports" at bounding box center [1158, 12] width 36 height 13
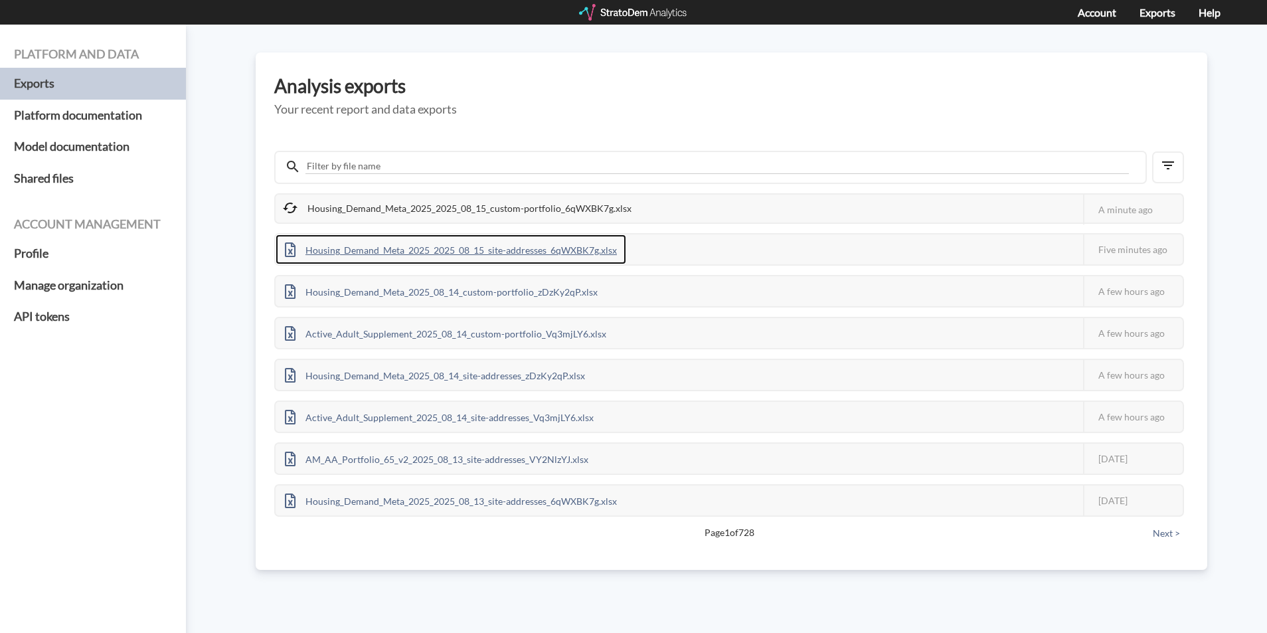
click at [499, 250] on div "Housing_Demand_Meta_2025_2025_08_15_site-addresses_6qWXBK7g.xlsx" at bounding box center [451, 249] width 351 height 30
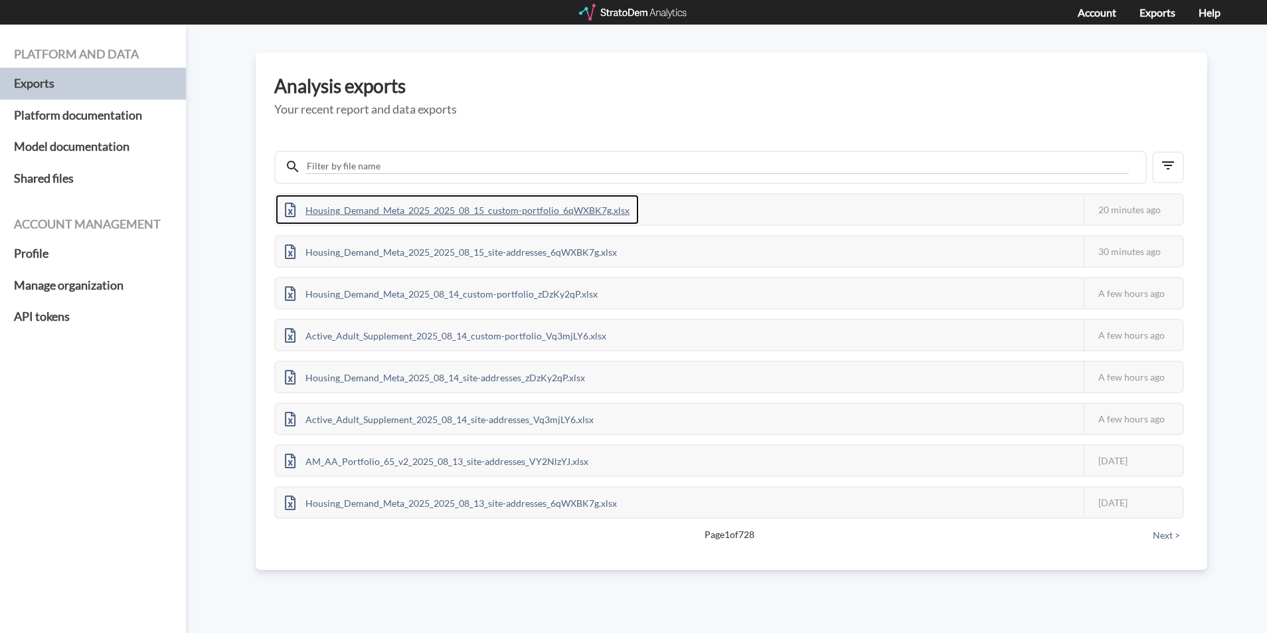
click at [509, 213] on div "Housing_Demand_Meta_2025_2025_08_15_custom-portfolio_6qWXBK7g.xlsx" at bounding box center [457, 210] width 363 height 30
